Goal: Transaction & Acquisition: Download file/media

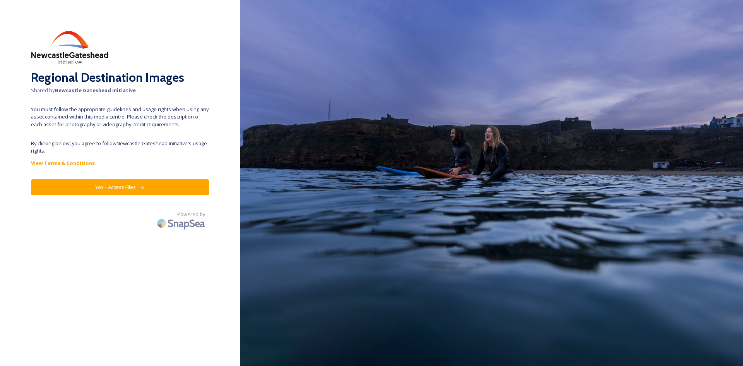
click at [90, 187] on button "Yes - Access Files" at bounding box center [120, 187] width 178 height 16
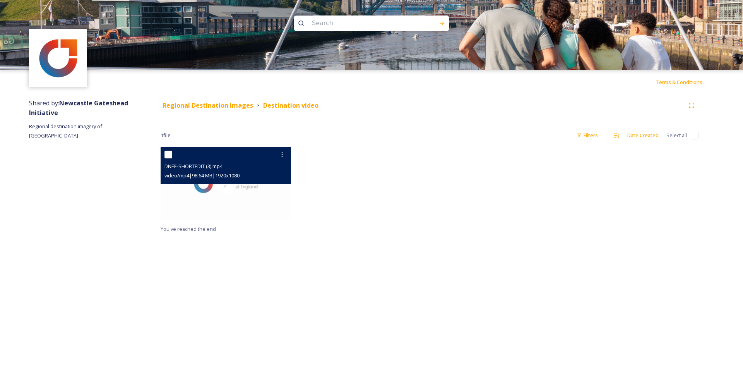
click at [171, 155] on input "checkbox" at bounding box center [168, 154] width 8 height 8
checkbox input "true"
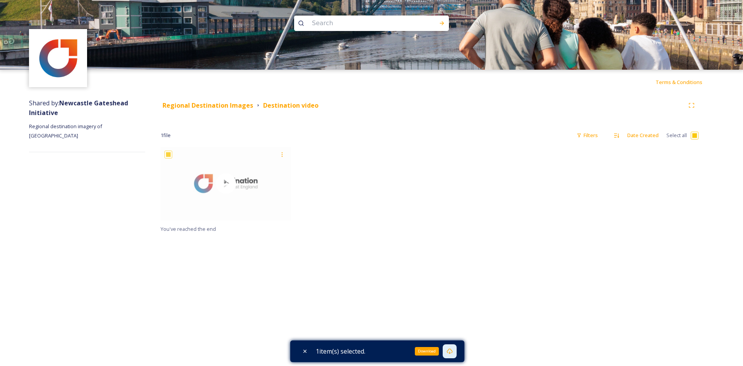
click at [453, 352] on icon at bounding box center [449, 351] width 6 height 6
drag, startPoint x: 438, startPoint y: 352, endPoint x: 451, endPoint y: 352, distance: 12.8
click at [439, 352] on div "1 item(s) selected." at bounding box center [377, 351] width 174 height 22
click at [448, 350] on div "Download" at bounding box center [449, 351] width 14 height 14
